Goal: Find specific page/section: Find specific page/section

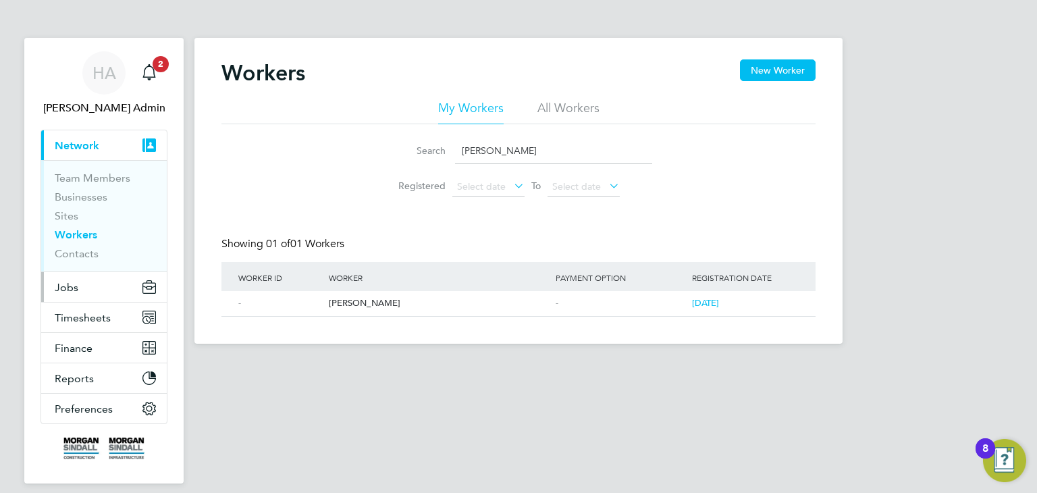
click at [70, 286] on span "Jobs" at bounding box center [67, 287] width 24 height 13
click at [76, 287] on span "Jobs" at bounding box center [67, 287] width 24 height 13
click at [66, 289] on span "Jobs" at bounding box center [67, 287] width 24 height 13
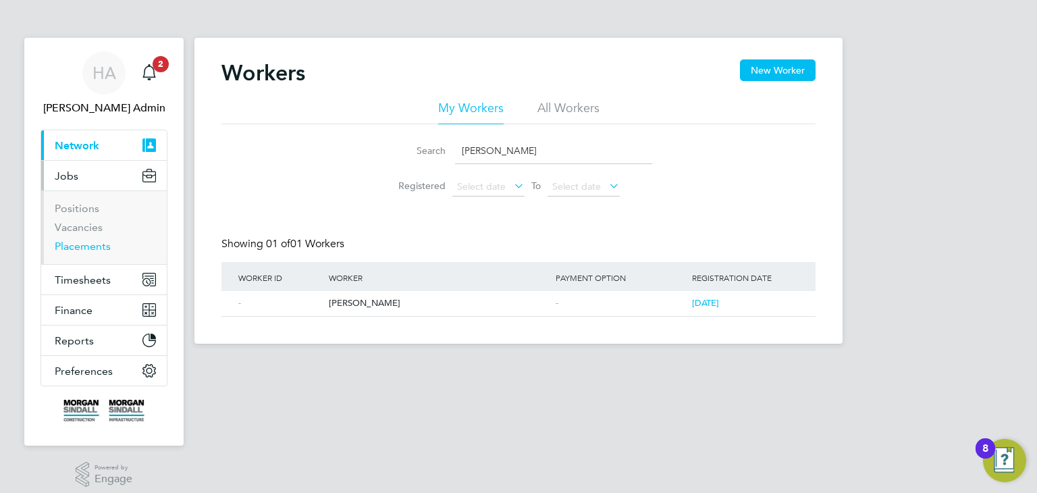
click at [78, 250] on link "Placements" at bounding box center [83, 246] width 56 height 13
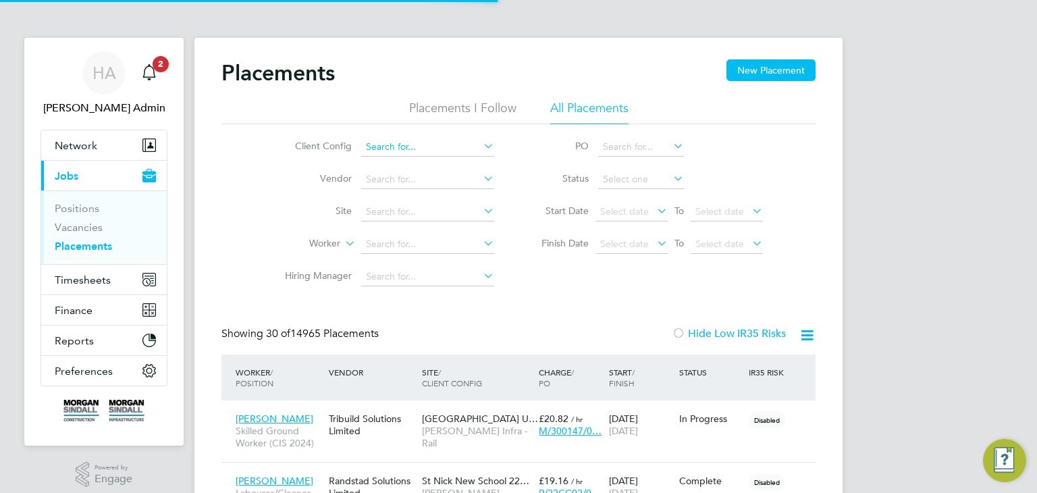
click at [469, 149] on input at bounding box center [427, 147] width 133 height 19
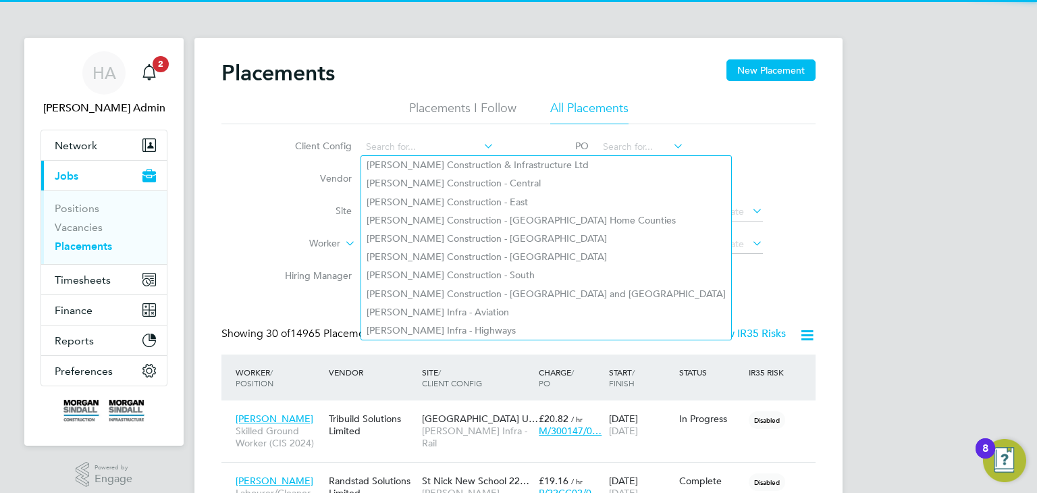
click at [481, 145] on icon at bounding box center [481, 145] width 0 height 19
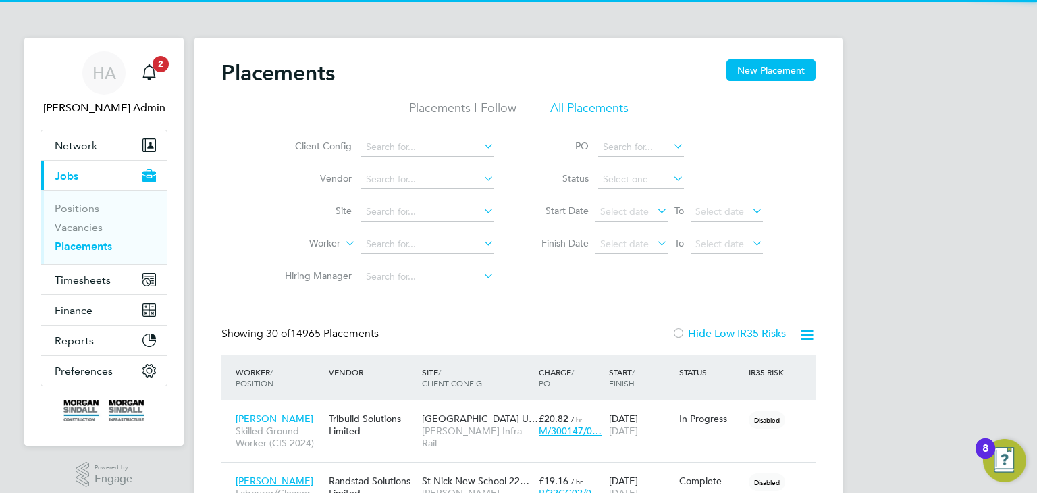
click at [481, 145] on icon at bounding box center [481, 145] width 0 height 19
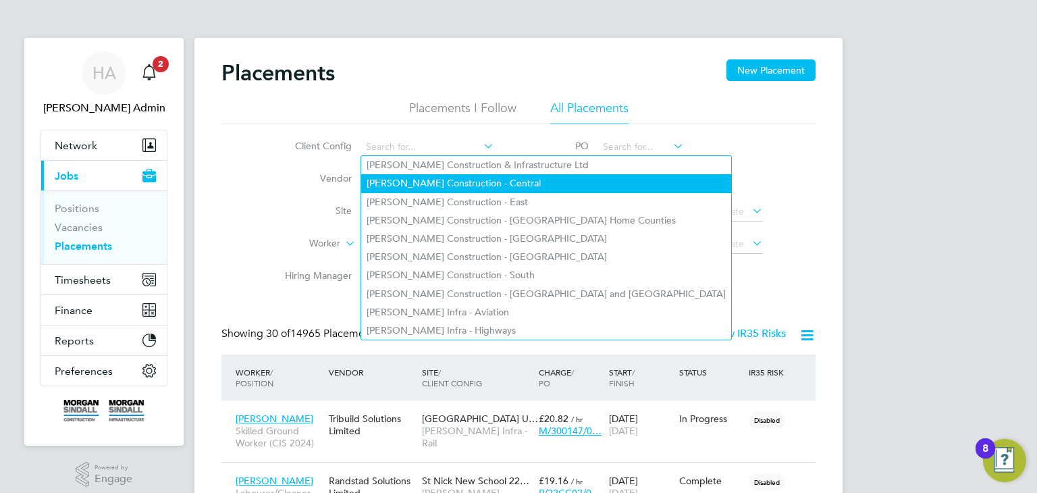
click at [487, 174] on li "[PERSON_NAME] Construction - Central" at bounding box center [546, 183] width 370 height 18
type input "[PERSON_NAME] Construction - Central"
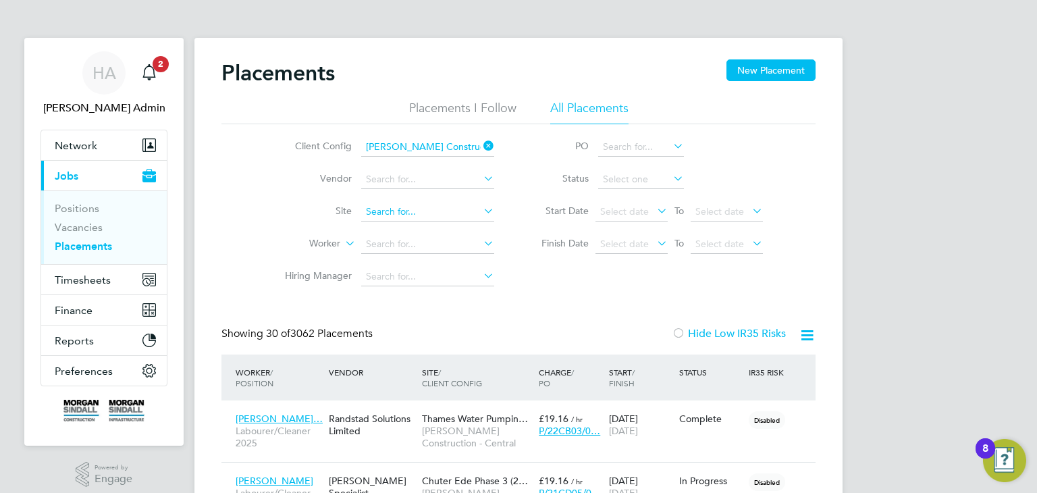
click at [390, 214] on input at bounding box center [427, 212] width 133 height 19
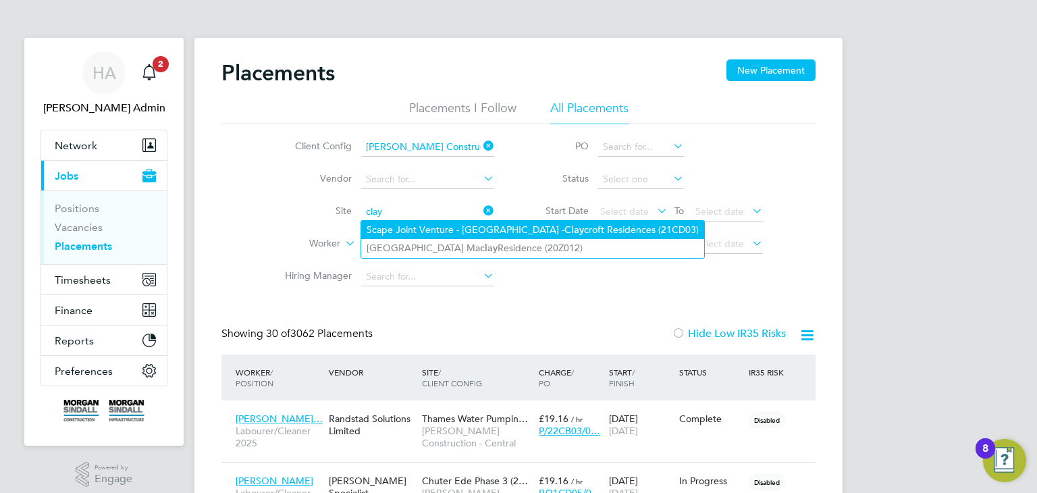
click at [388, 228] on li "Scape Joint Venture - [GEOGRAPHIC_DATA] - [PERSON_NAME] Residences (21CD03)" at bounding box center [532, 230] width 343 height 18
type input "Scape Joint Venture - [GEOGRAPHIC_DATA] - Claycroft Residences (21CD03)"
